Goal: Go to known website: Go to known website

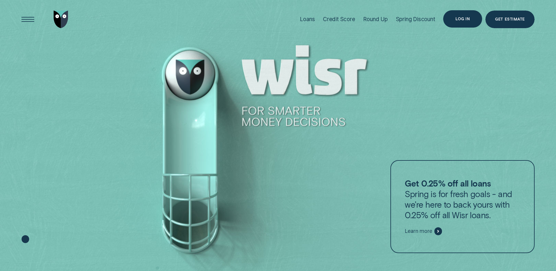
click at [456, 15] on div "Log in" at bounding box center [463, 19] width 39 height 18
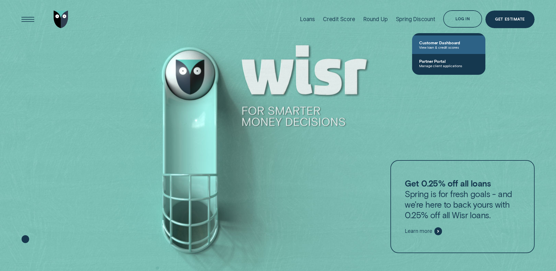
click at [441, 41] on span "Customer Dashboard" at bounding box center [448, 42] width 59 height 5
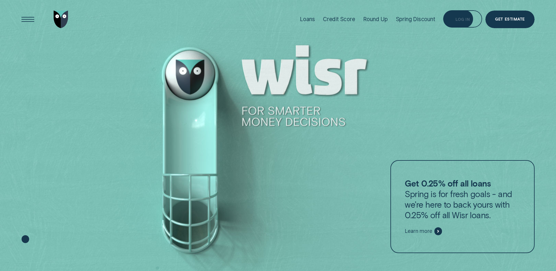
click at [461, 19] on div "Log in" at bounding box center [463, 20] width 14 height 4
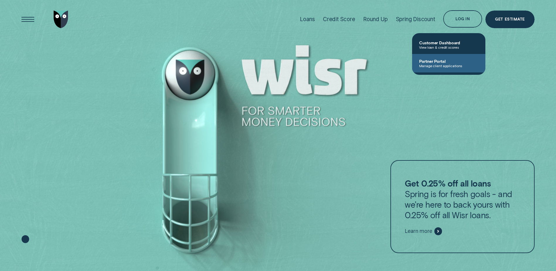
click at [447, 60] on span "Partner Portal" at bounding box center [448, 61] width 59 height 5
